Goal: Check status: Check status

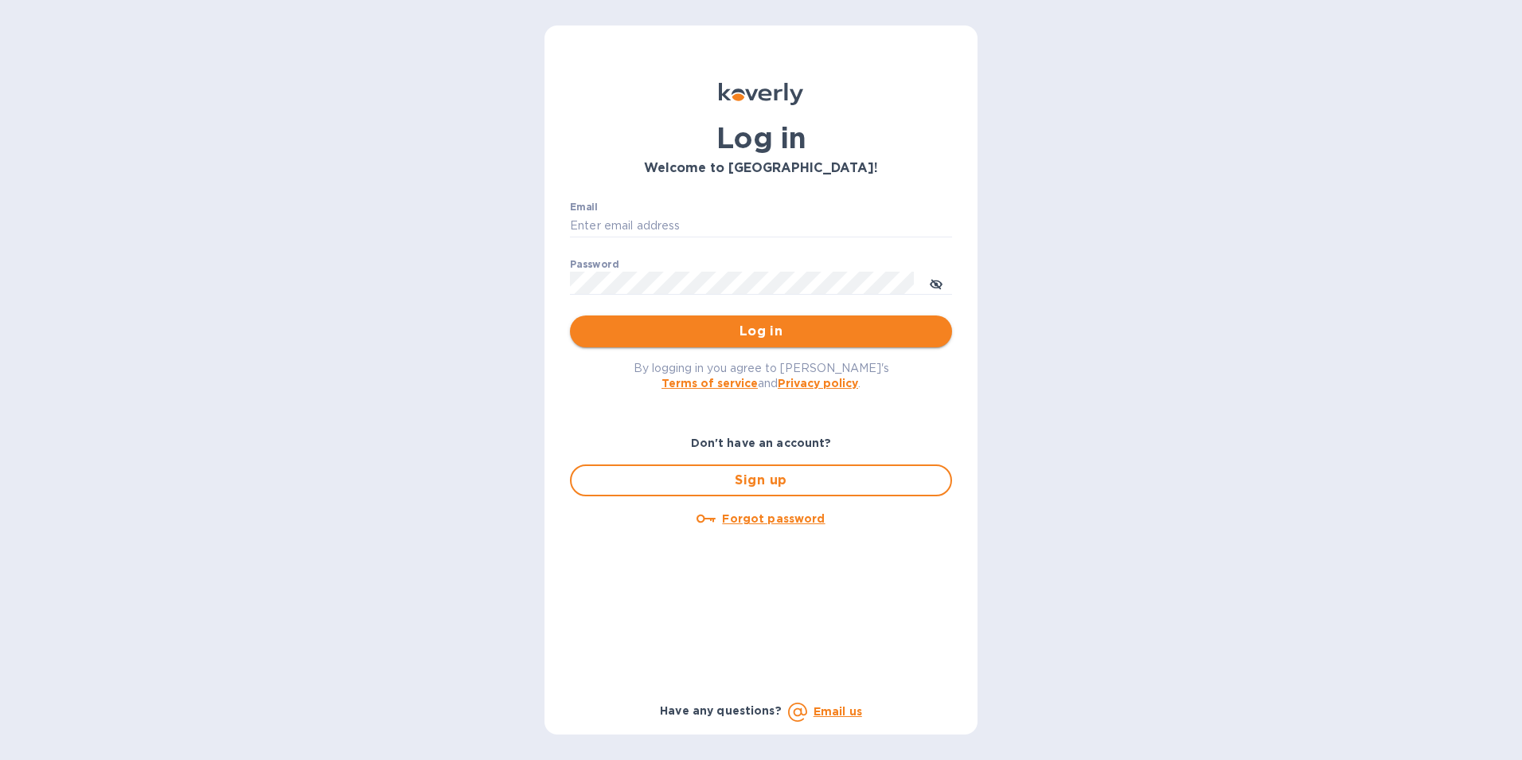
type input "[PERSON_NAME][EMAIL_ADDRESS][DOMAIN_NAME]"
click at [754, 325] on span "Log in" at bounding box center [761, 331] width 357 height 19
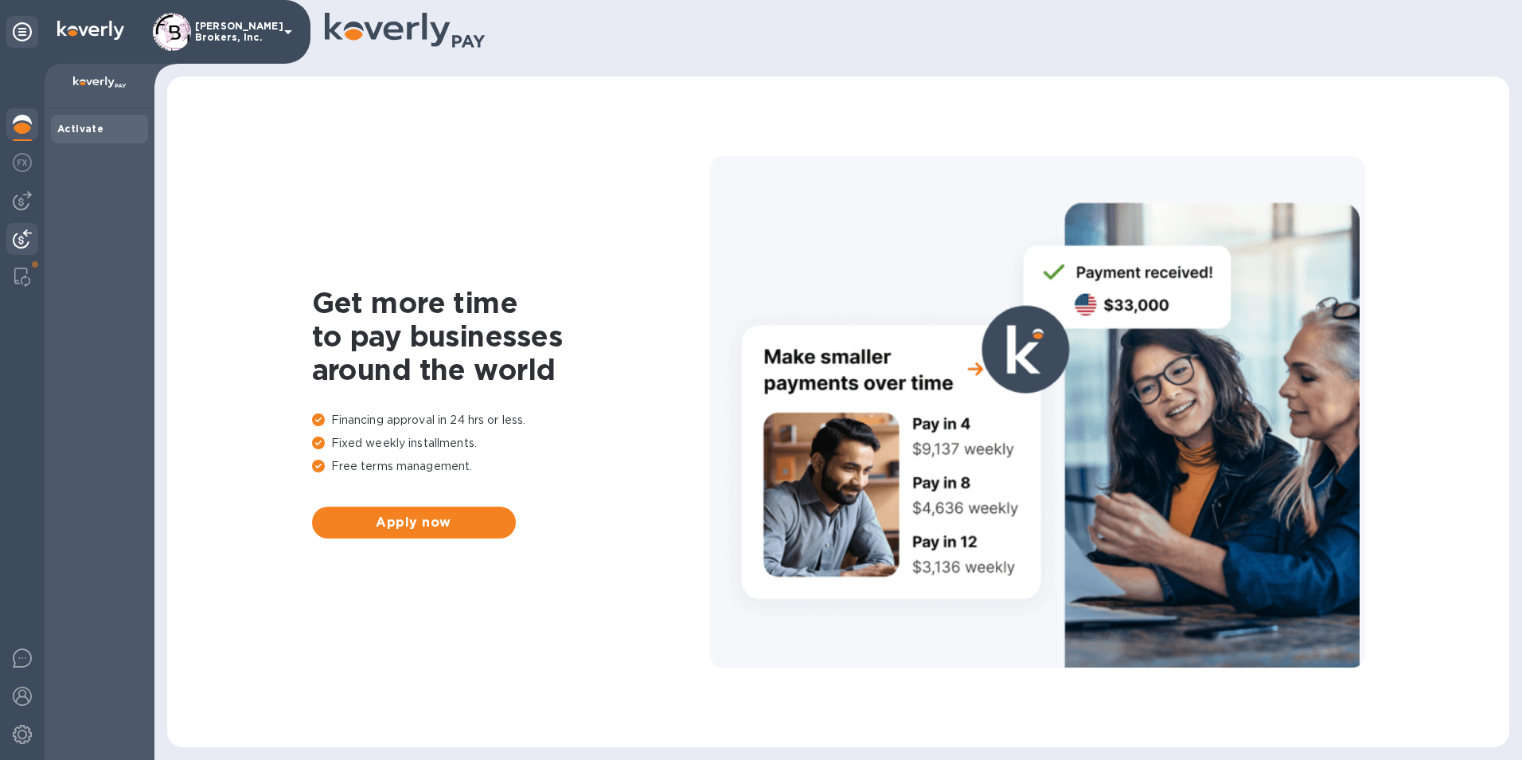
click at [27, 242] on img at bounding box center [22, 238] width 19 height 19
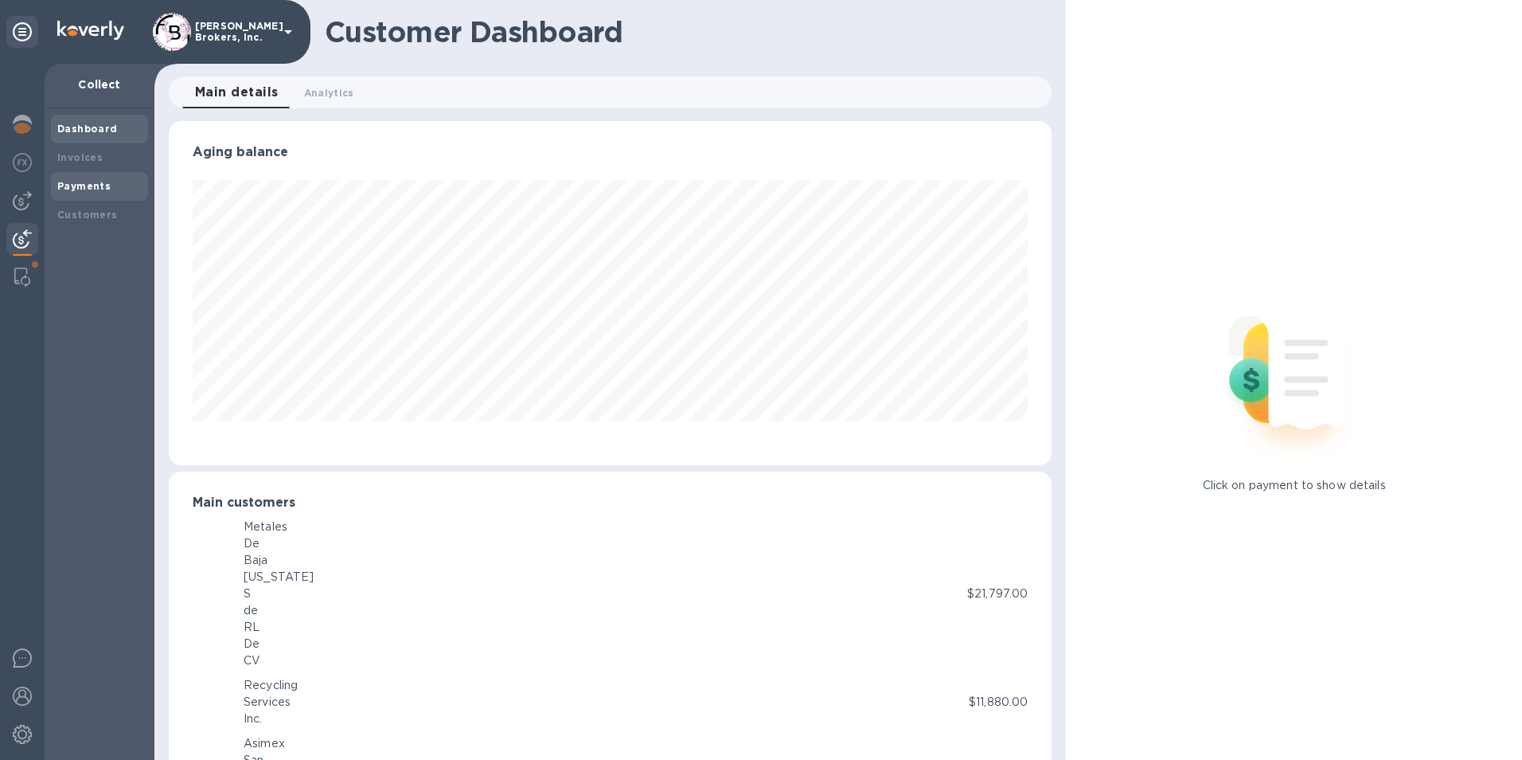
scroll to position [795801, 795268]
click at [85, 185] on b "Payments" at bounding box center [83, 186] width 53 height 12
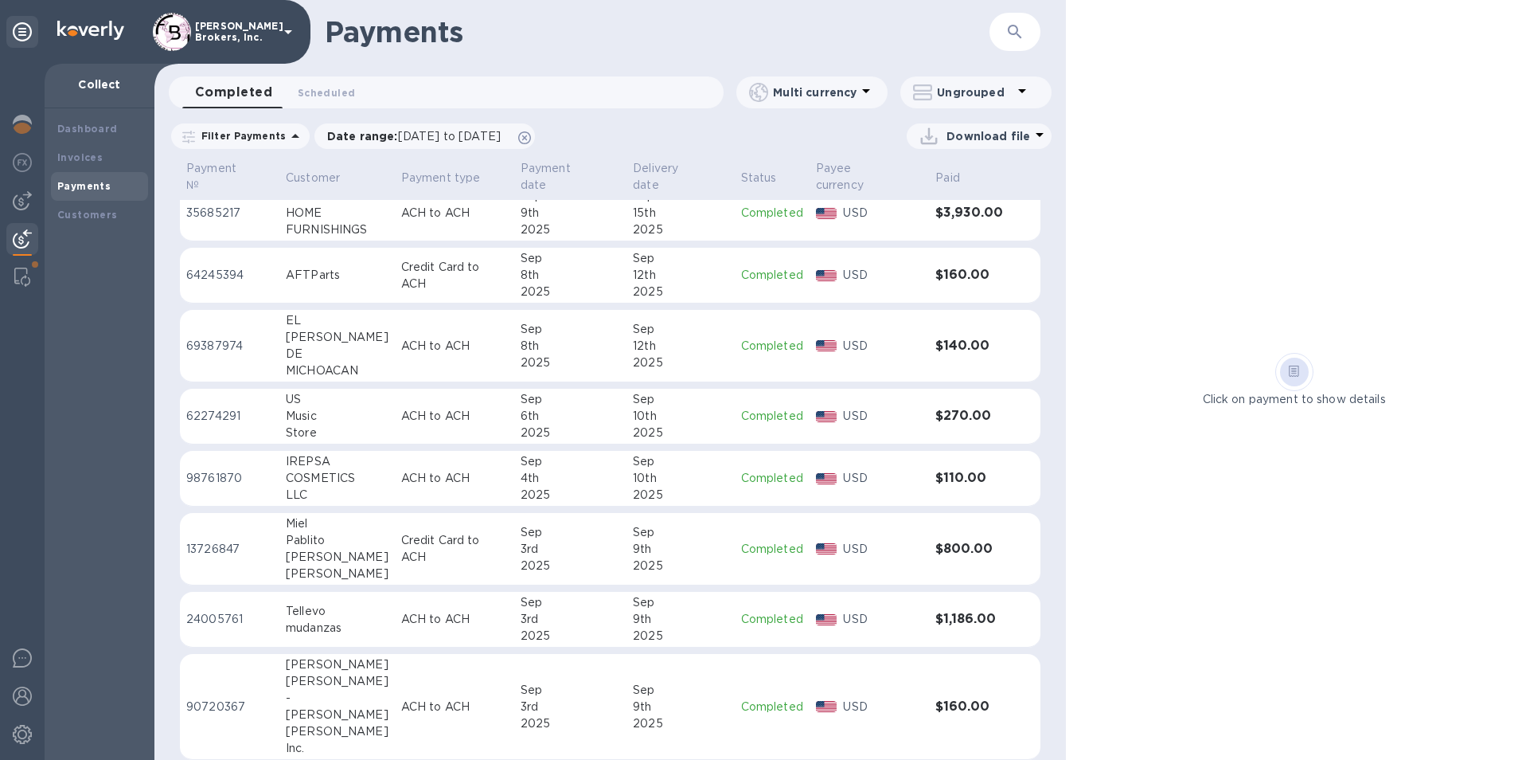
scroll to position [1521, 0]
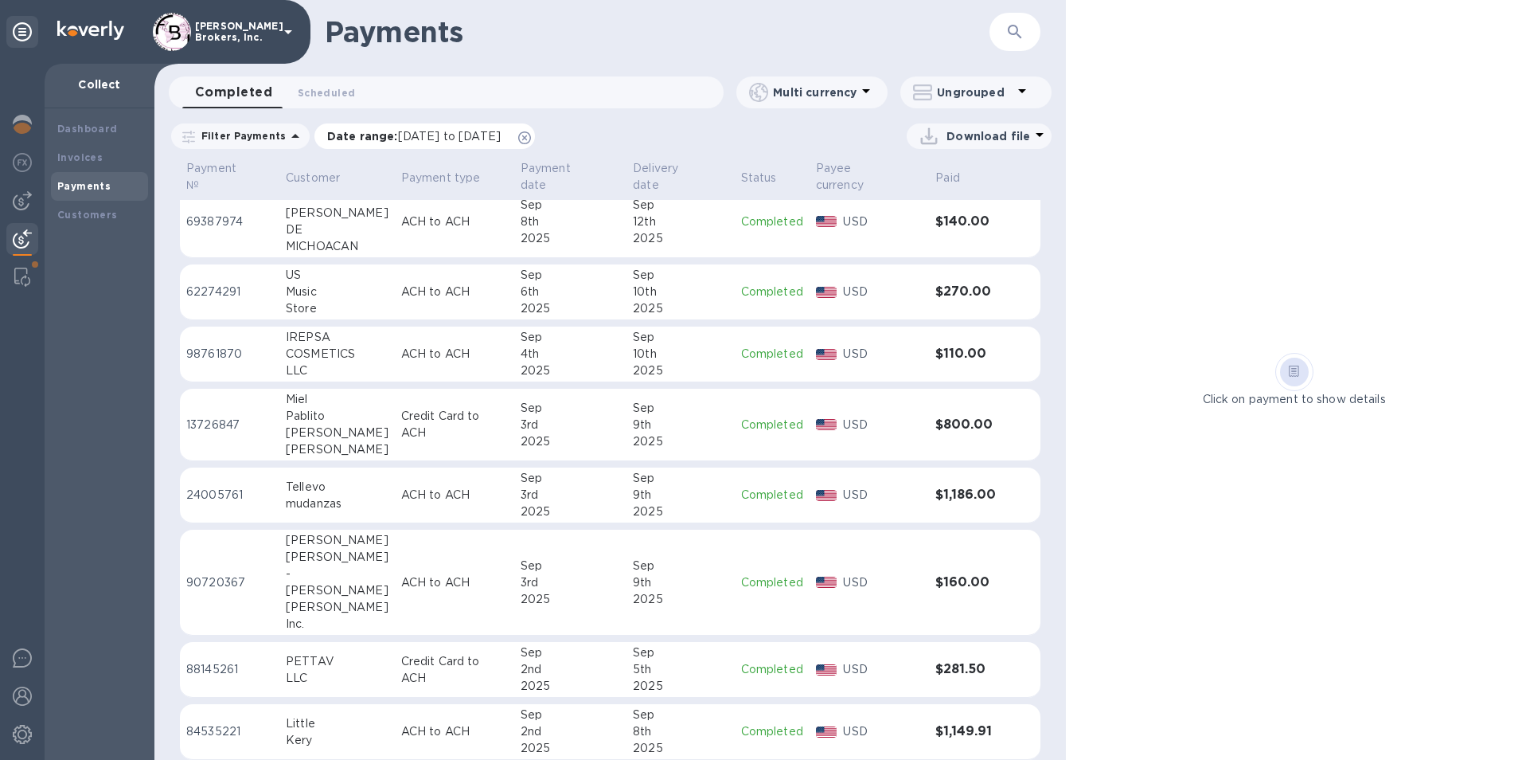
click at [437, 135] on span "[DATE] to [DATE]" at bounding box center [449, 136] width 103 height 13
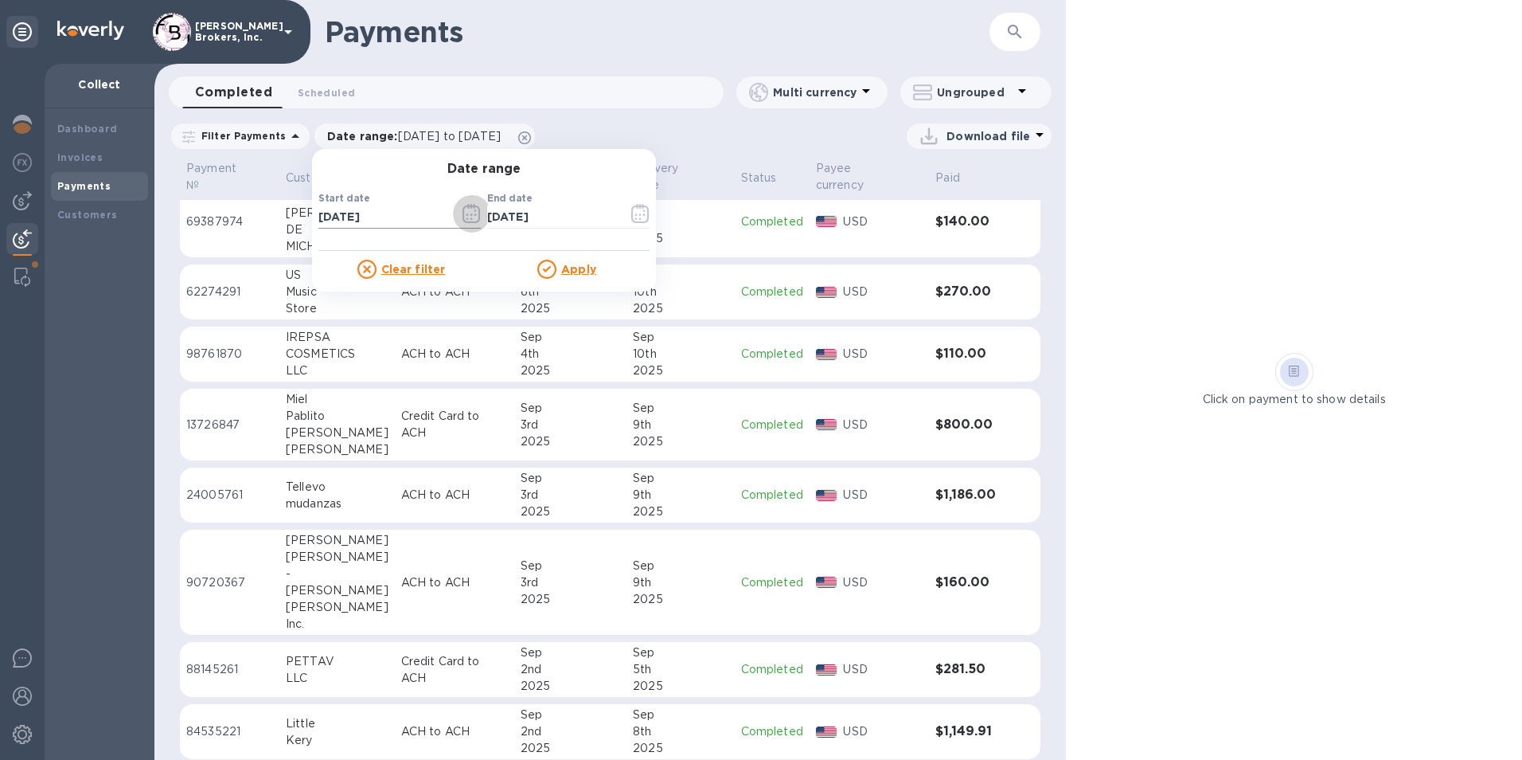
click at [463, 217] on icon "button" at bounding box center [472, 213] width 18 height 19
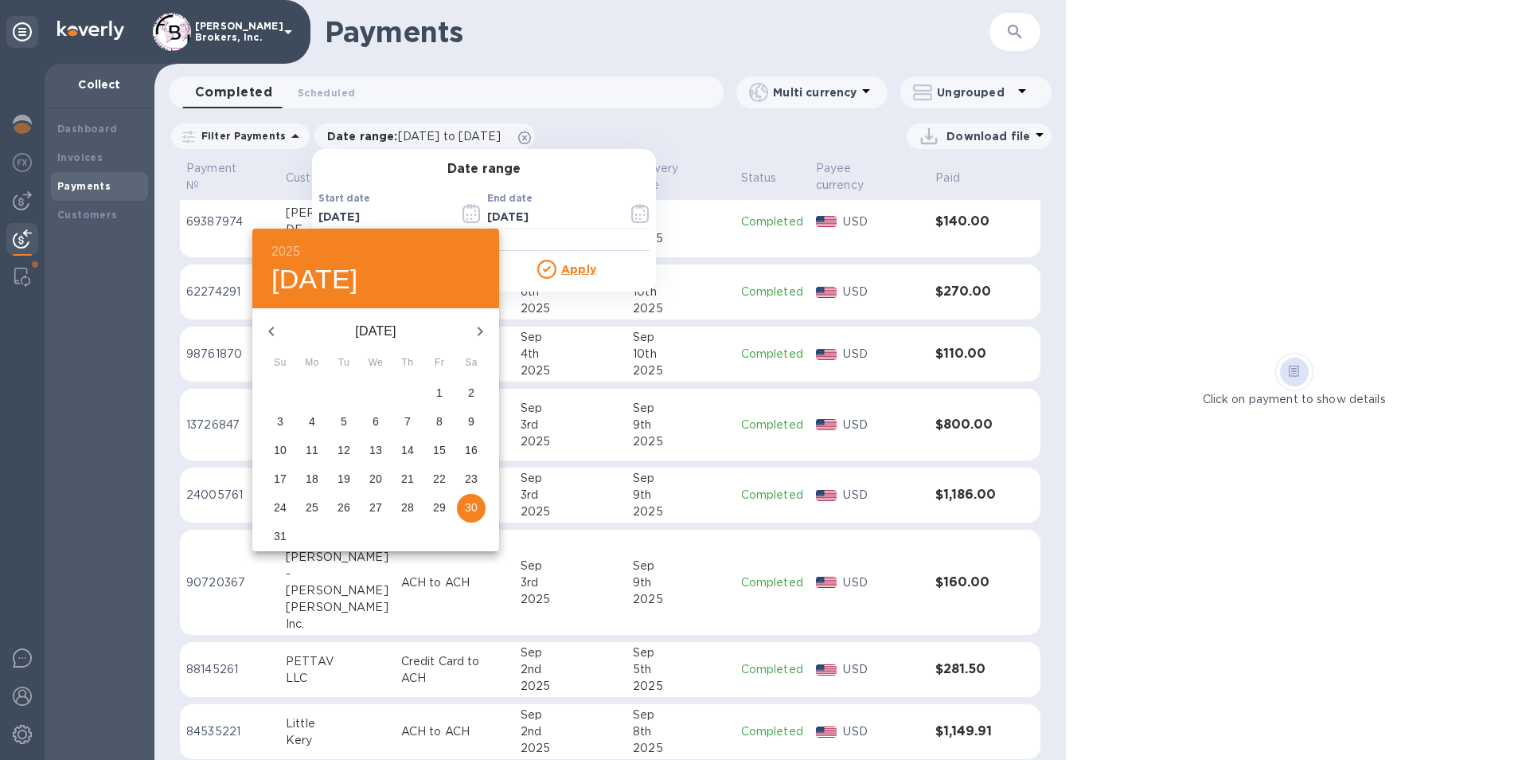
click at [339, 509] on p "26" at bounding box center [344, 507] width 13 height 16
type input "[DATE]"
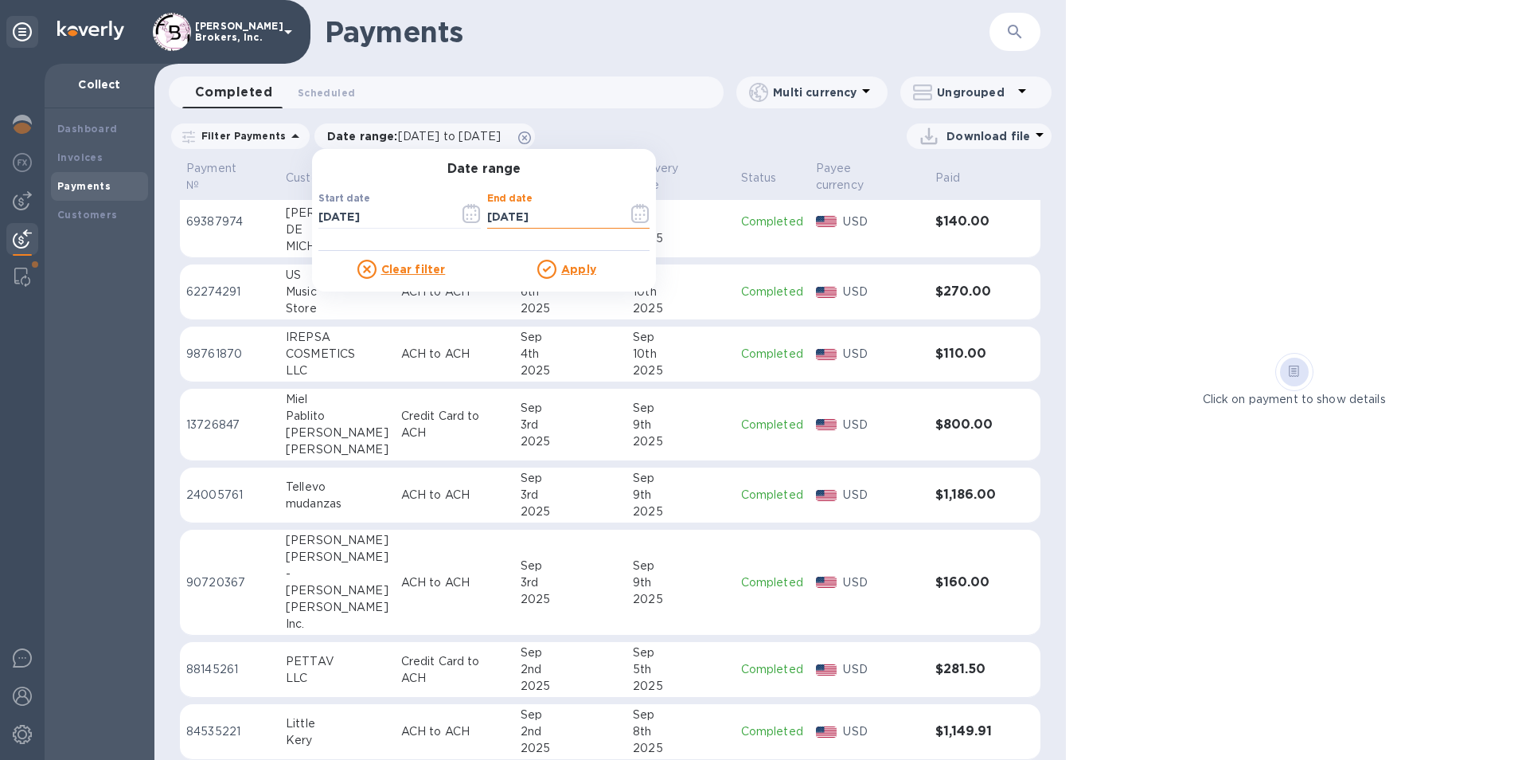
click at [568, 267] on u "Apply" at bounding box center [578, 269] width 35 height 13
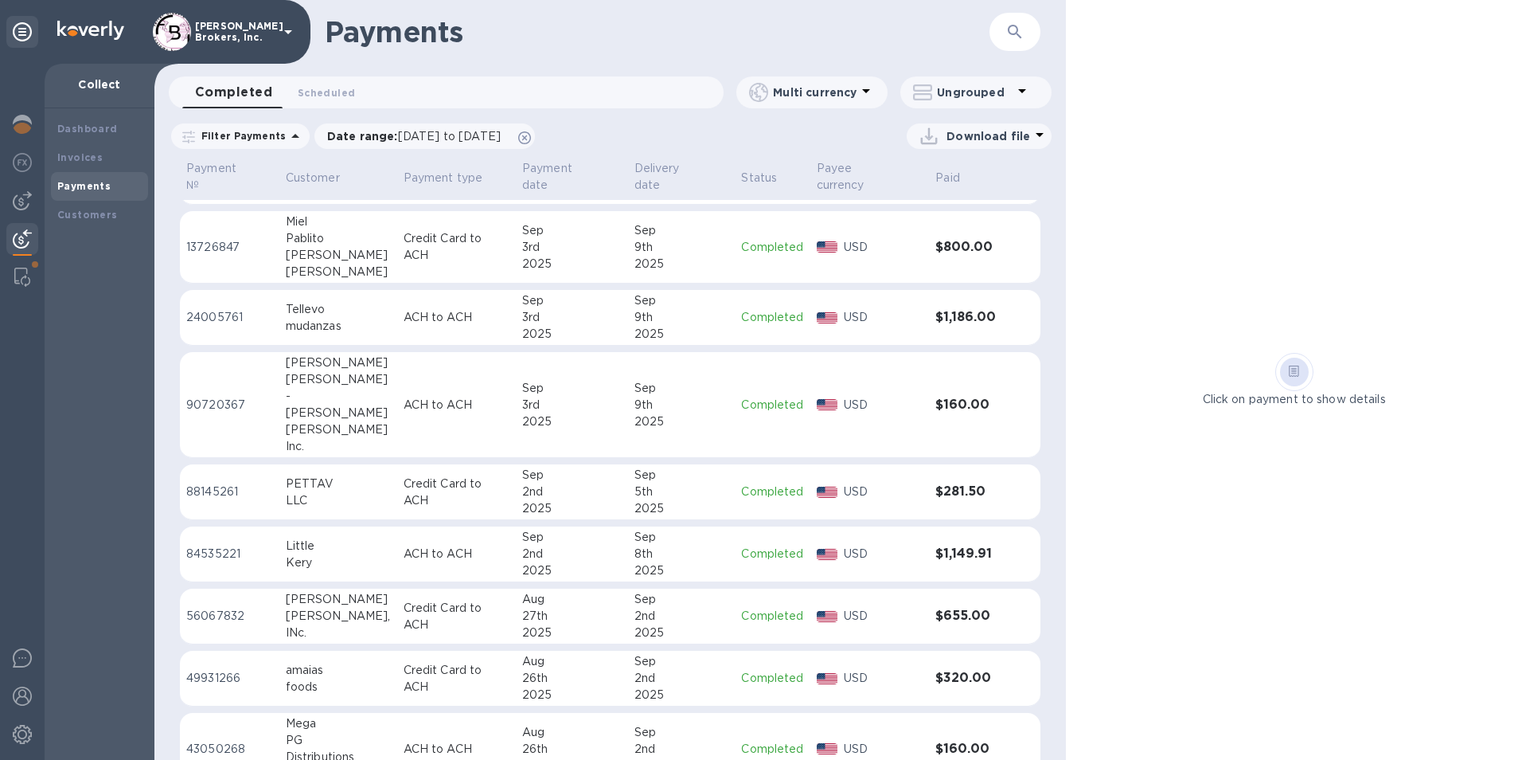
scroll to position [1724, 0]
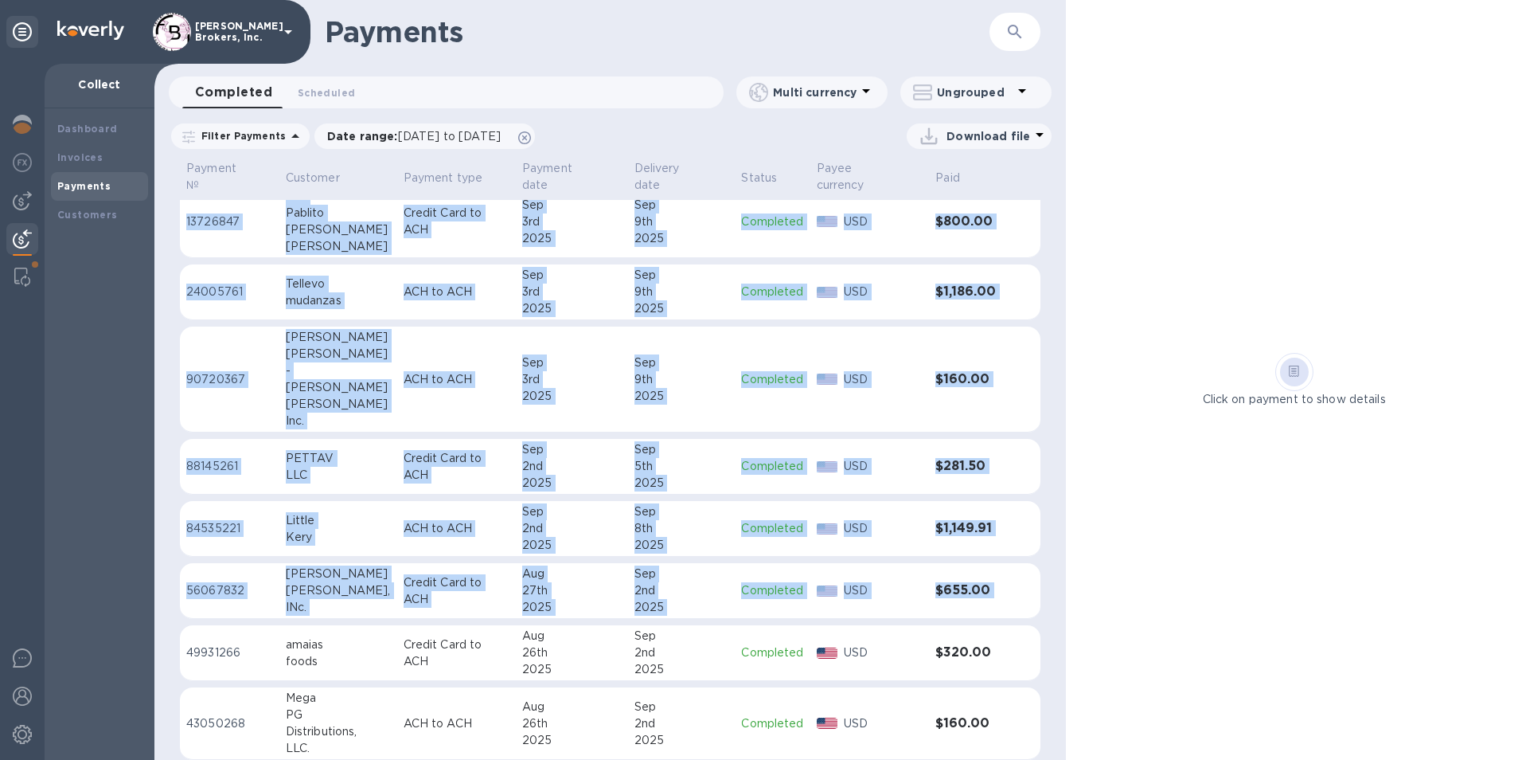
drag, startPoint x: 189, startPoint y: 623, endPoint x: 1010, endPoint y: 705, distance: 824.0
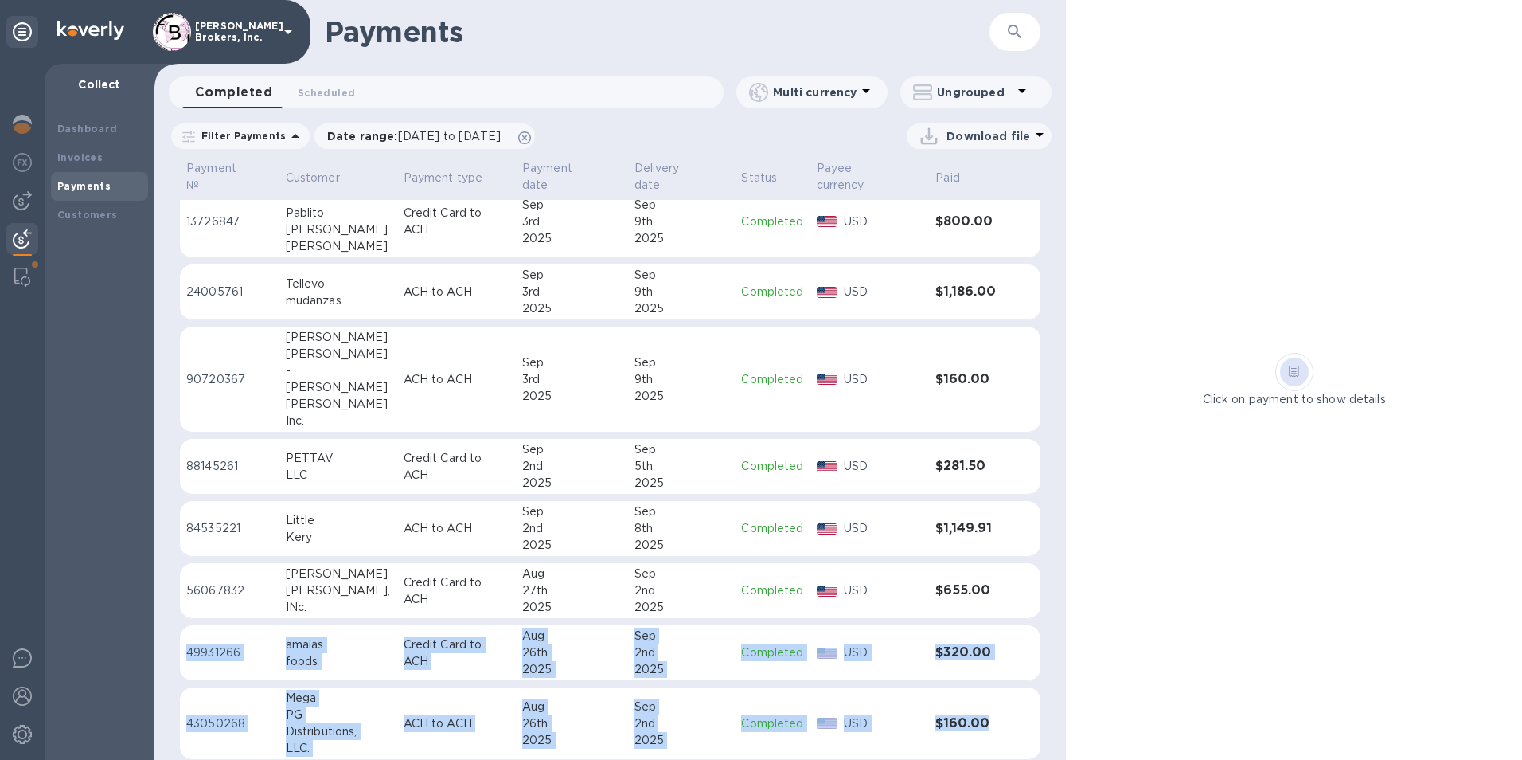
drag, startPoint x: 1010, startPoint y: 705, endPoint x: 998, endPoint y: 697, distance: 13.7
click at [998, 697] on td "$160.00" at bounding box center [972, 723] width 86 height 72
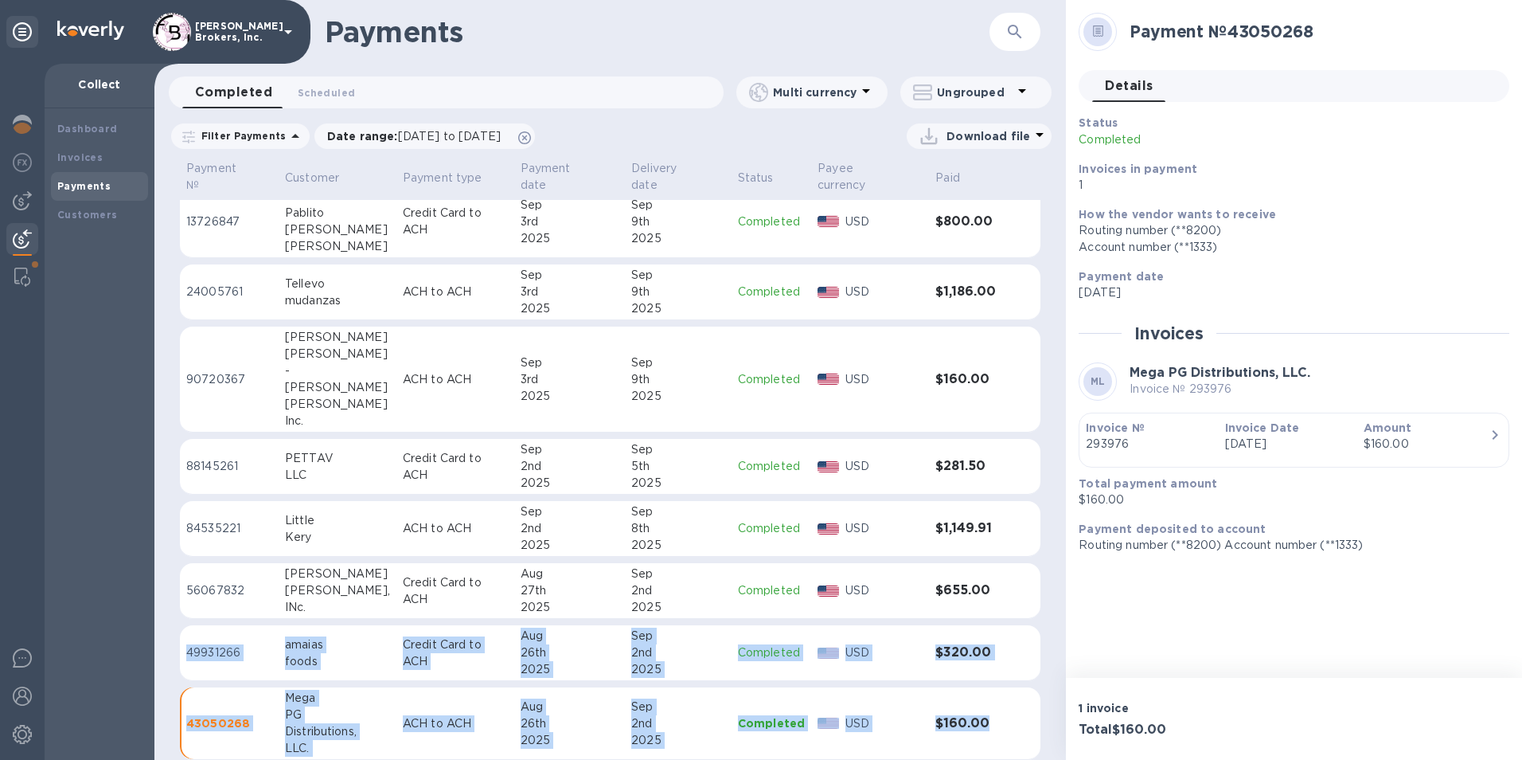
click at [1006, 705] on td "$160.00" at bounding box center [972, 723] width 86 height 72
